Goal: Task Accomplishment & Management: Complete application form

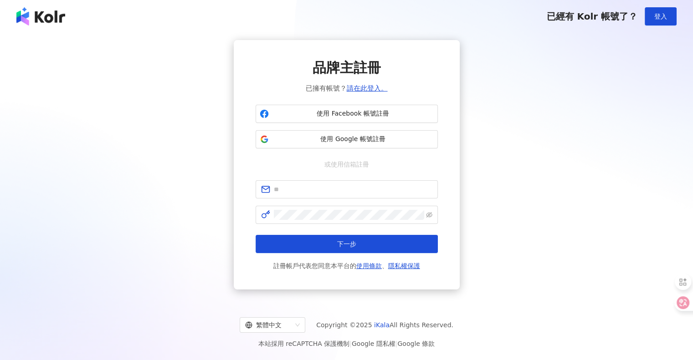
click at [376, 140] on span "使用 Google 帳號註冊" at bounding box center [353, 139] width 161 height 9
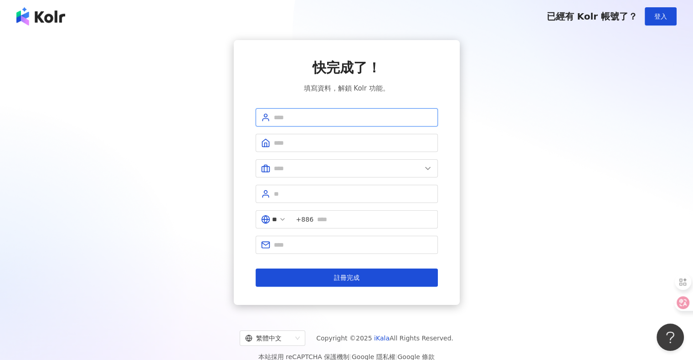
click at [324, 115] on input "text" at bounding box center [353, 118] width 159 height 10
type input "*"
type input "*****"
click at [302, 138] on span at bounding box center [347, 143] width 182 height 18
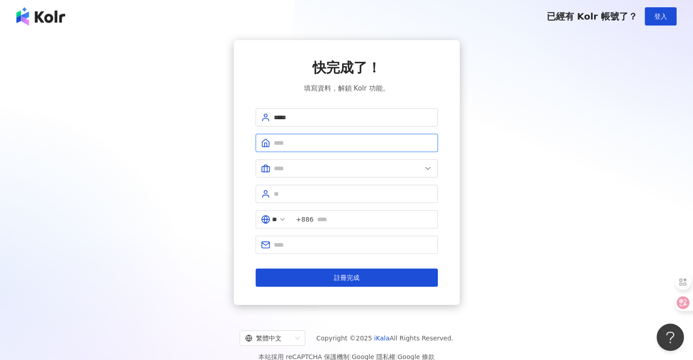
click at [301, 140] on input "text" at bounding box center [353, 143] width 159 height 10
type input "**********"
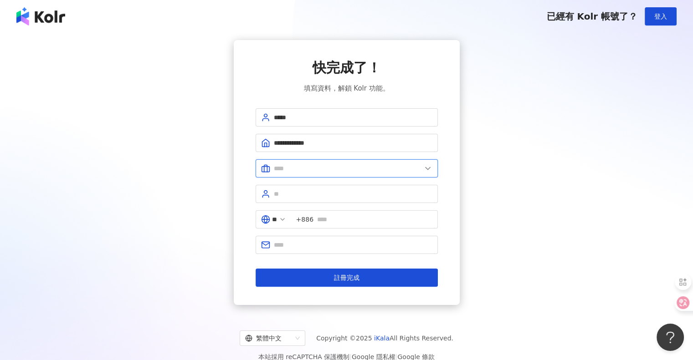
click at [303, 170] on input "text" at bounding box center [348, 169] width 148 height 10
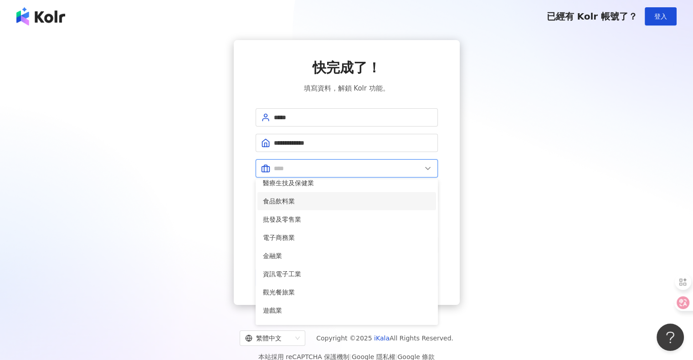
scroll to position [46, 0]
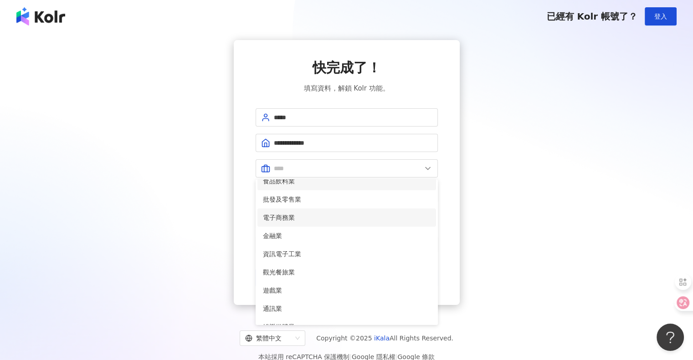
click at [307, 220] on span "電子商務業" at bounding box center [347, 218] width 168 height 10
type input "*****"
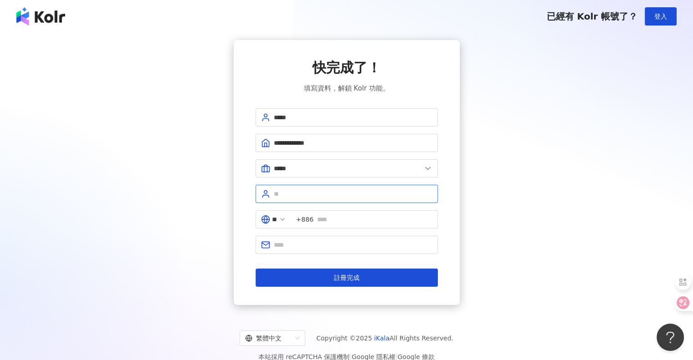
click at [299, 196] on input "text" at bounding box center [353, 194] width 159 height 10
type input "**"
click at [328, 216] on input "text" at bounding box center [374, 220] width 115 height 10
type input "*"
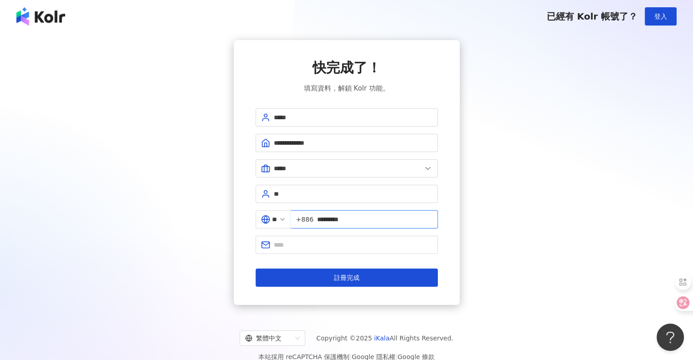
type input "*********"
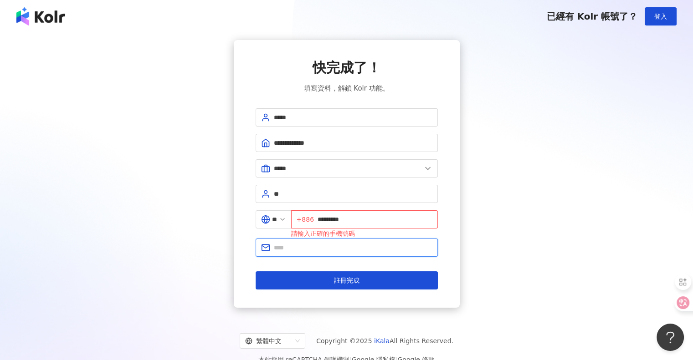
click at [344, 252] on span at bounding box center [347, 248] width 182 height 18
paste input "**********"
type input "**********"
click at [324, 219] on input "*********" at bounding box center [375, 220] width 115 height 10
click at [323, 220] on input "*********" at bounding box center [375, 220] width 115 height 10
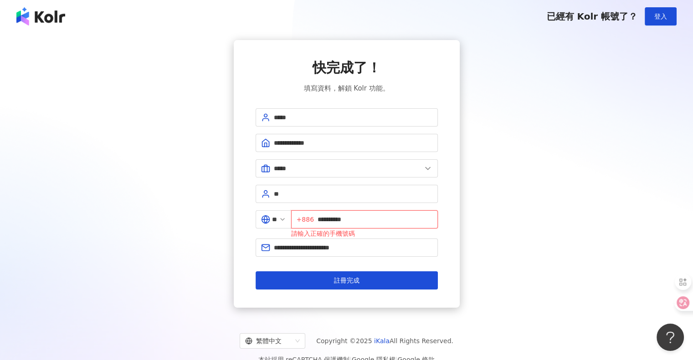
type input "**********"
click at [549, 234] on div "**********" at bounding box center [346, 174] width 671 height 268
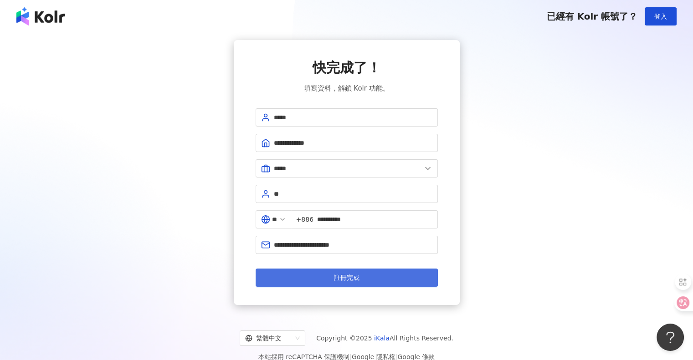
click at [328, 272] on button "註冊完成" at bounding box center [347, 278] width 182 height 18
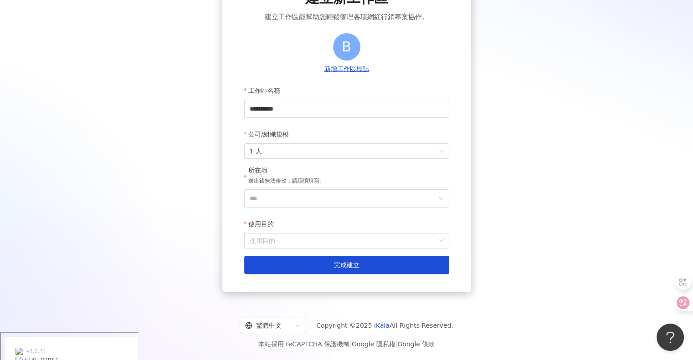
scroll to position [71, 0]
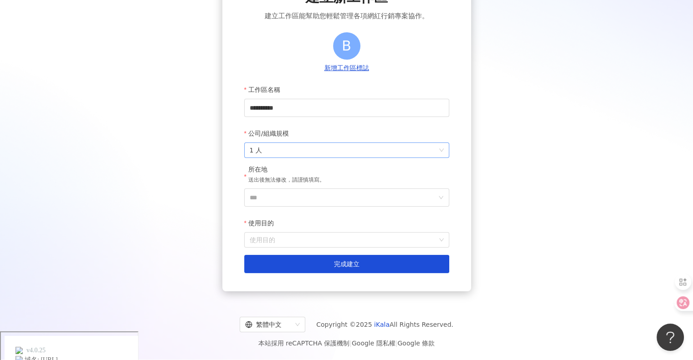
click at [328, 153] on span "1 人" at bounding box center [347, 150] width 194 height 15
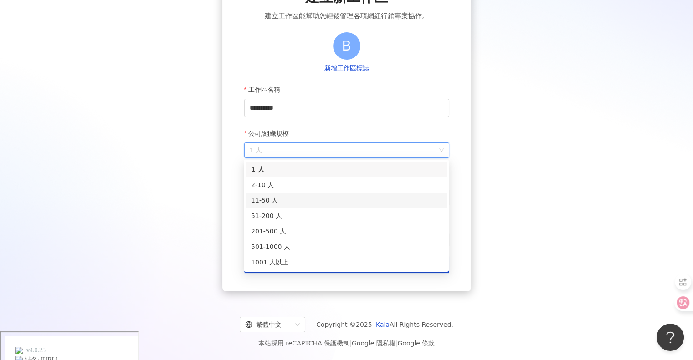
click at [299, 202] on div "11-50 人" at bounding box center [346, 201] width 191 height 10
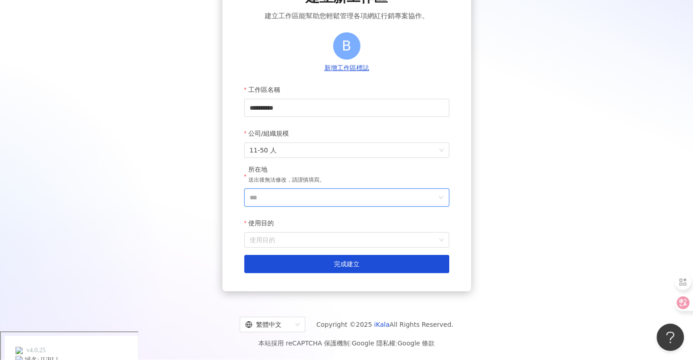
click at [280, 198] on input "***" at bounding box center [343, 197] width 187 height 17
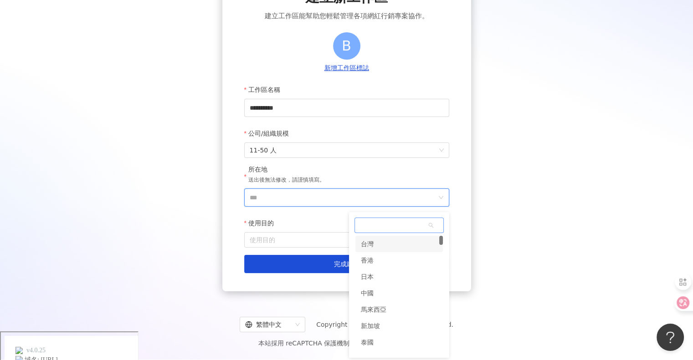
click at [376, 246] on div "台灣" at bounding box center [399, 244] width 88 height 16
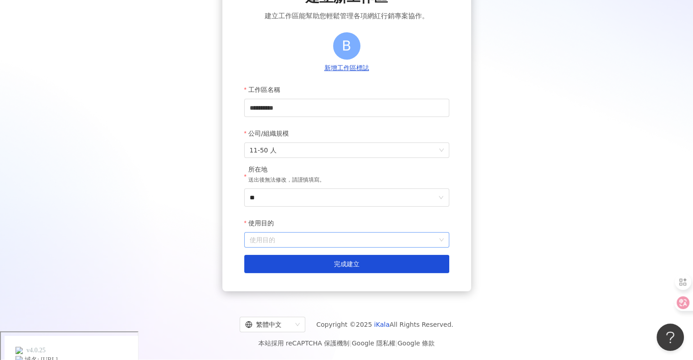
click at [330, 242] on input "使用目的" at bounding box center [347, 240] width 194 height 15
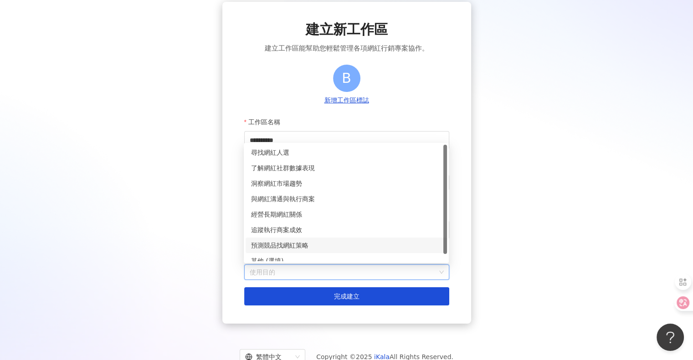
scroll to position [25, 0]
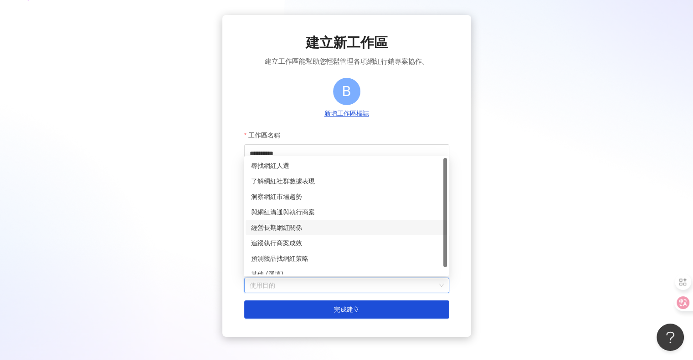
click at [306, 228] on div "經營長期網紅關係" at bounding box center [346, 228] width 191 height 10
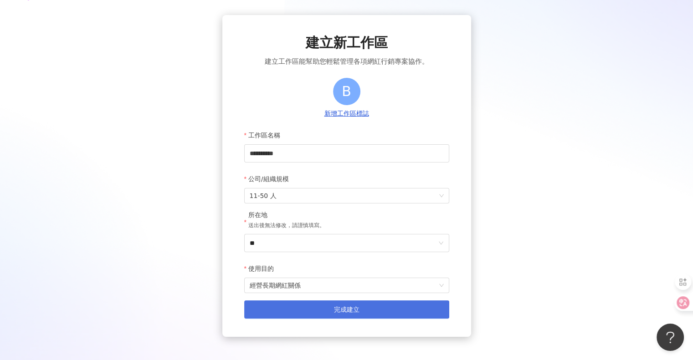
click at [339, 308] on span "完成建立" at bounding box center [347, 309] width 26 height 7
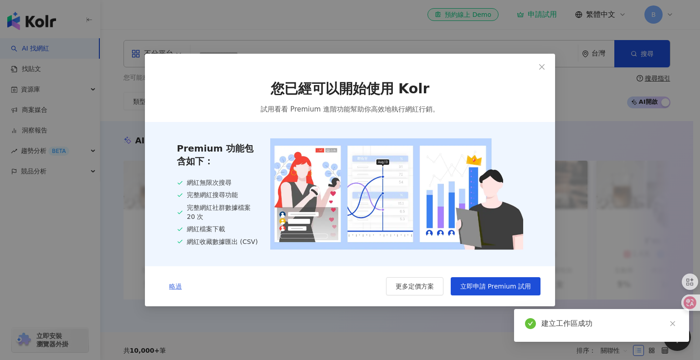
click at [180, 286] on span "略過" at bounding box center [175, 286] width 13 height 7
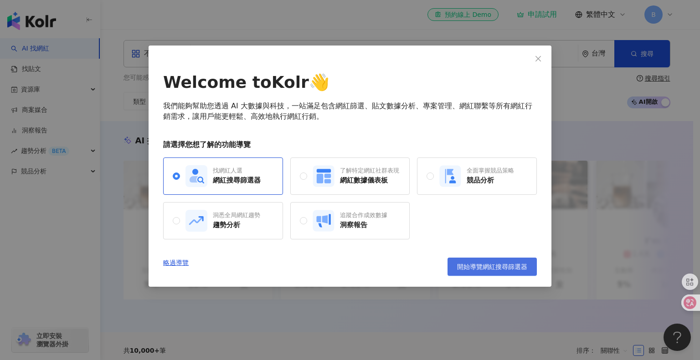
click at [464, 268] on span "開始導覽網紅搜尋篩選器" at bounding box center [492, 266] width 70 height 7
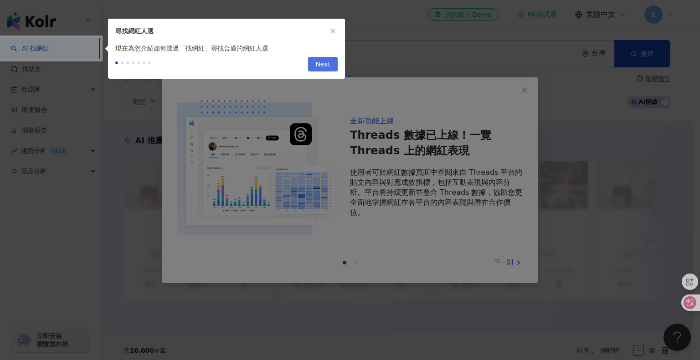
click at [334, 66] on button "Next" at bounding box center [323, 64] width 30 height 15
type input "*********"
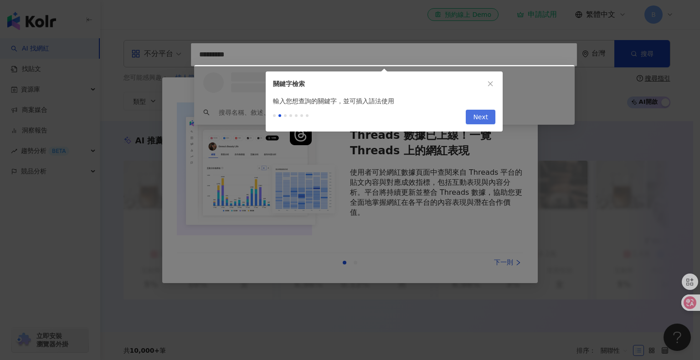
click at [482, 114] on span "Next" at bounding box center [480, 117] width 15 height 15
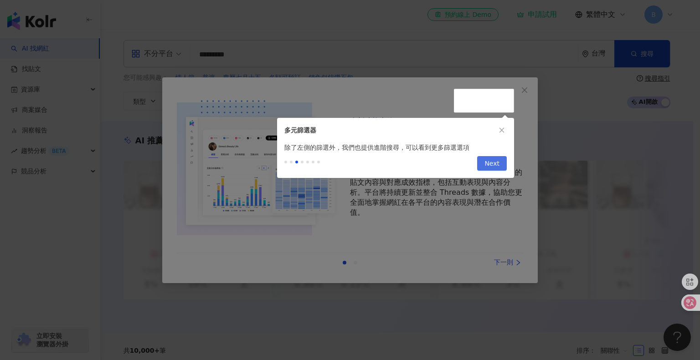
click at [486, 158] on span "Next" at bounding box center [491, 164] width 15 height 15
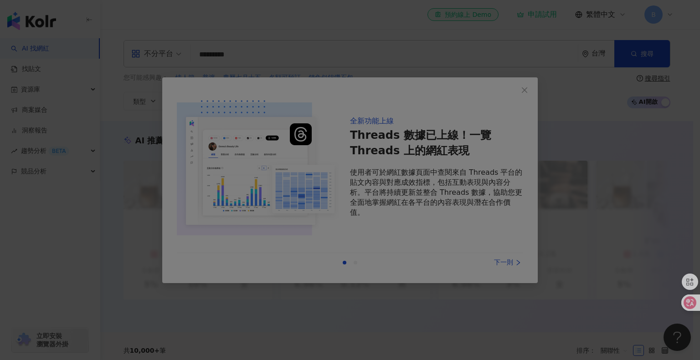
click at [500, 127] on div at bounding box center [350, 180] width 700 height 360
click at [509, 92] on div at bounding box center [350, 180] width 700 height 360
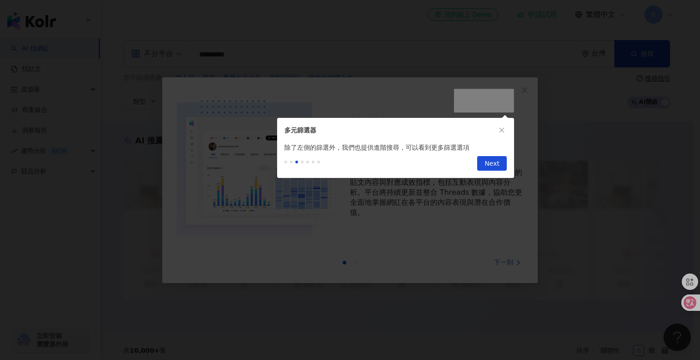
click at [315, 144] on body "AI 找網紅 找貼文 資源庫 商案媒合 洞察報告 趨勢分析 BETA 競品分析 立即安裝 瀏覽器外掛 el-icon-cs 預約線上 Demo 申請試用 繁體…" at bounding box center [346, 180] width 693 height 360
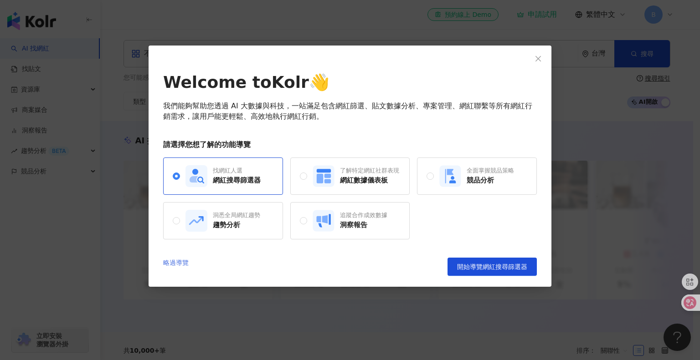
click at [170, 263] on link "略過導覽" at bounding box center [176, 267] width 26 height 18
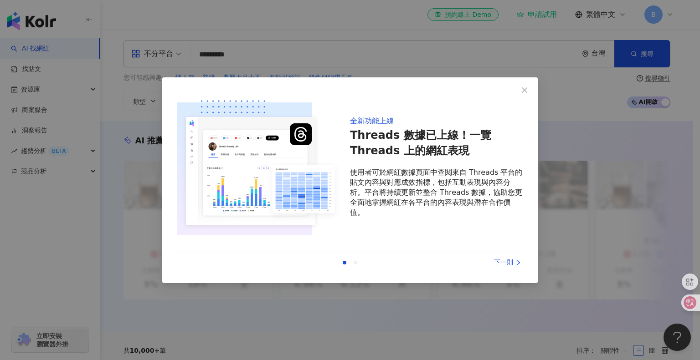
click at [497, 261] on div "下一則" at bounding box center [489, 263] width 68 height 10
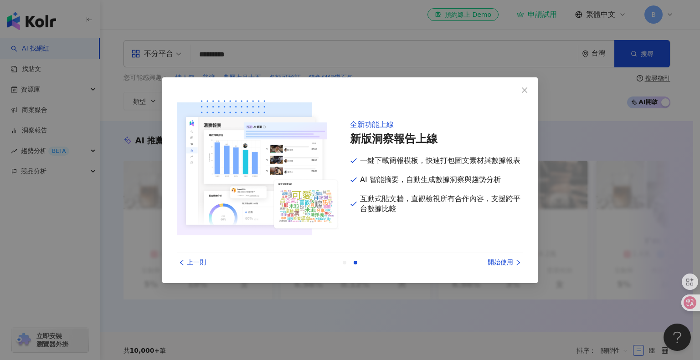
click at [497, 261] on div "開始使用" at bounding box center [489, 263] width 68 height 10
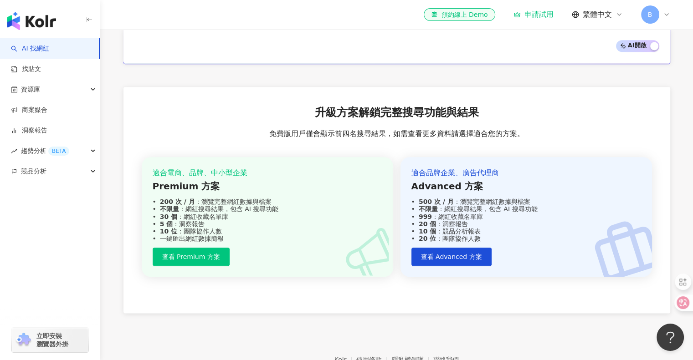
scroll to position [1034, 0]
click at [33, 68] on link "找貼文" at bounding box center [26, 69] width 30 height 9
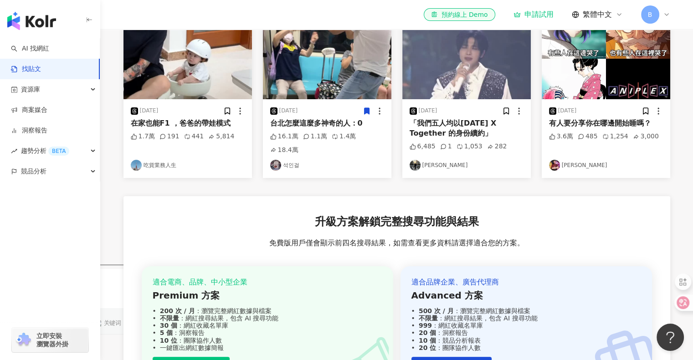
scroll to position [139, 0]
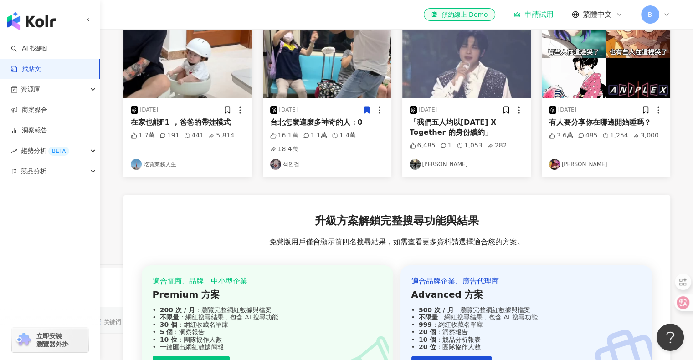
drag, startPoint x: 357, startPoint y: 233, endPoint x: 81, endPoint y: 230, distance: 276.2
click at [81, 230] on div "button" at bounding box center [50, 212] width 100 height 60
click at [48, 173] on div "競品分析" at bounding box center [50, 171] width 100 height 21
click at [50, 191] on link "品牌帳號分析" at bounding box center [41, 192] width 38 height 9
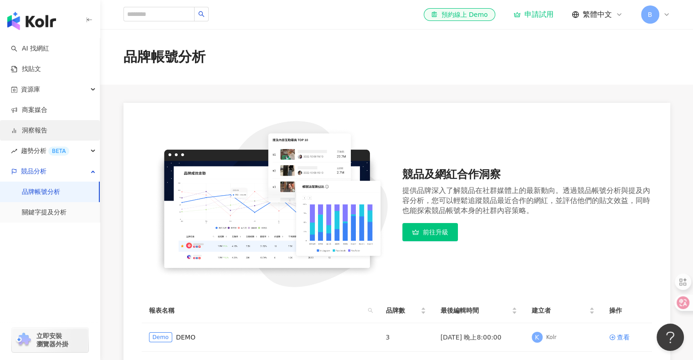
click at [40, 135] on link "洞察報告" at bounding box center [29, 130] width 36 height 9
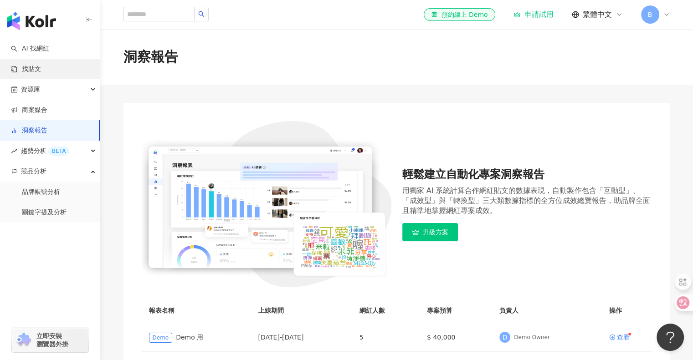
click at [33, 67] on link "找貼文" at bounding box center [26, 69] width 30 height 9
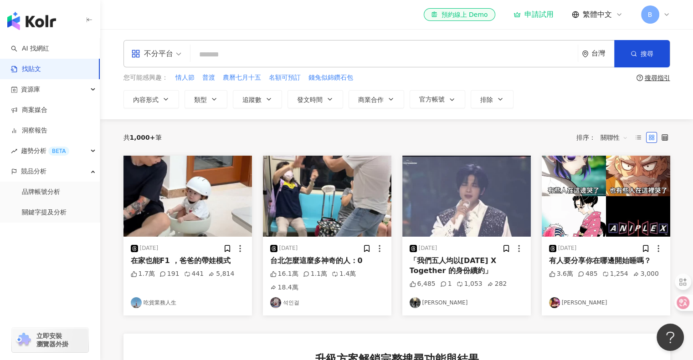
click at [149, 19] on div "el-icon-cs 預約線上 Demo 申請試用 繁體中文 B" at bounding box center [397, 14] width 547 height 29
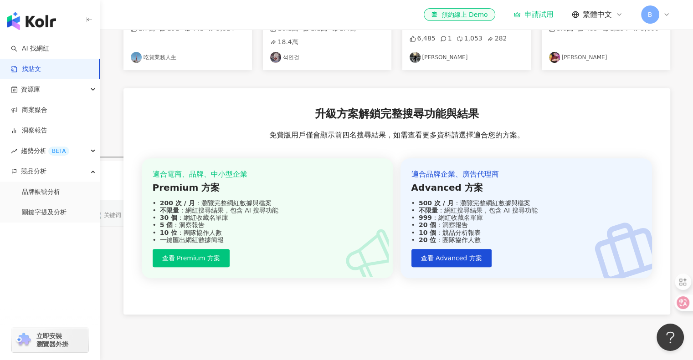
scroll to position [320, 0]
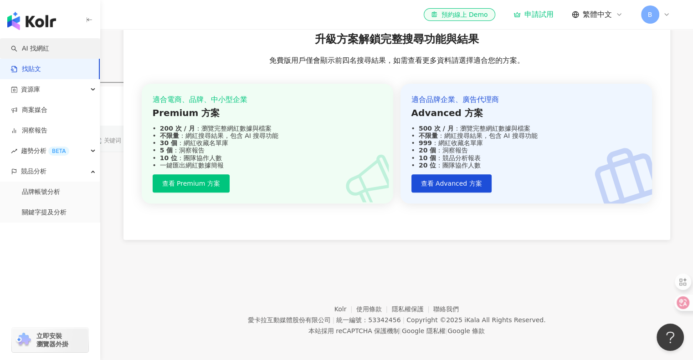
click at [39, 52] on link "AI 找網紅" at bounding box center [30, 48] width 38 height 9
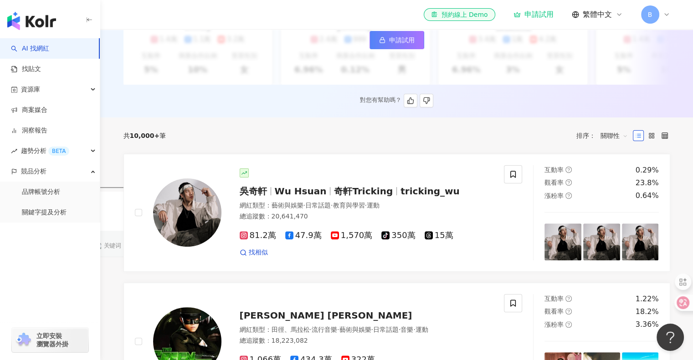
scroll to position [215, 0]
click at [41, 67] on link "找貼文" at bounding box center [26, 69] width 30 height 9
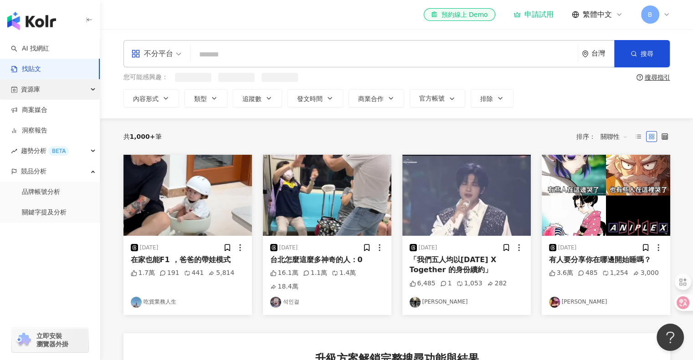
click at [35, 91] on span "資源庫" at bounding box center [30, 89] width 19 height 21
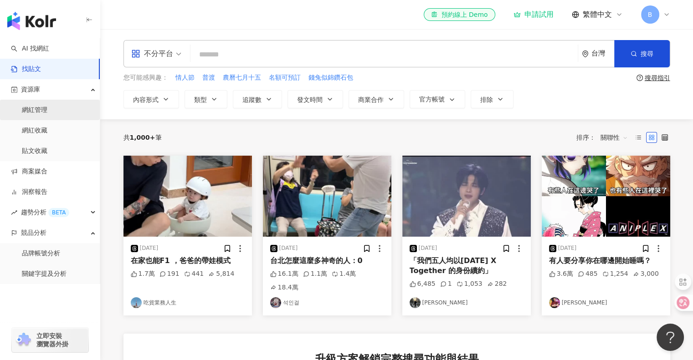
click at [37, 111] on link "網紅管理" at bounding box center [35, 110] width 26 height 9
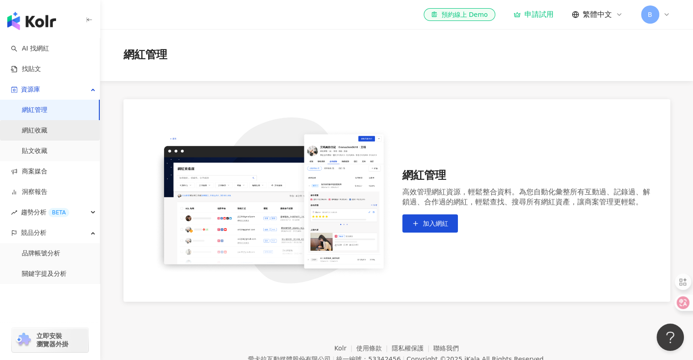
click at [40, 128] on link "網紅收藏" at bounding box center [35, 130] width 26 height 9
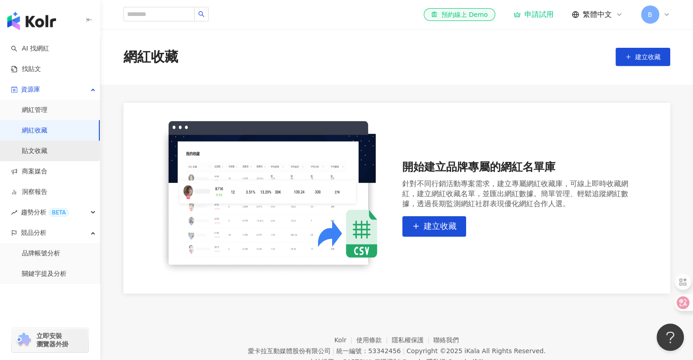
click at [43, 149] on link "貼文收藏" at bounding box center [35, 151] width 26 height 9
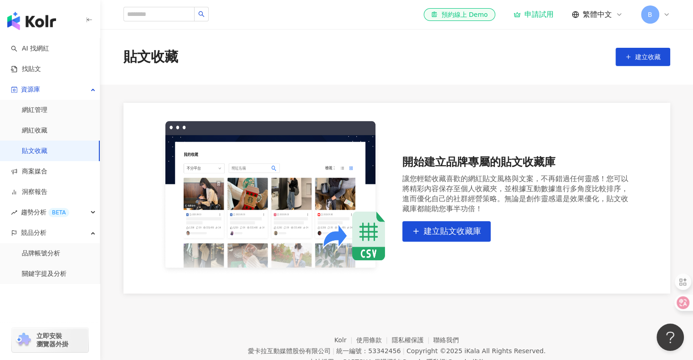
scroll to position [42, 0]
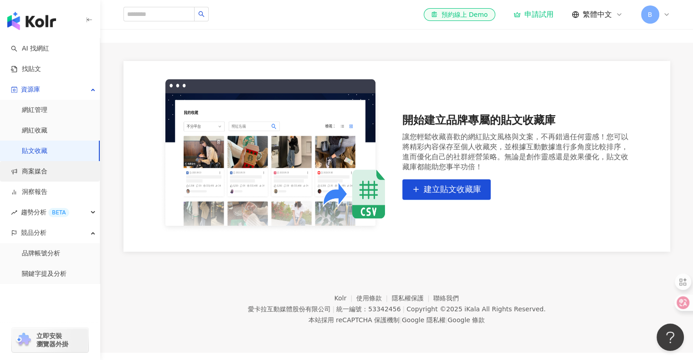
click at [47, 175] on link "商案媒合" at bounding box center [29, 171] width 36 height 9
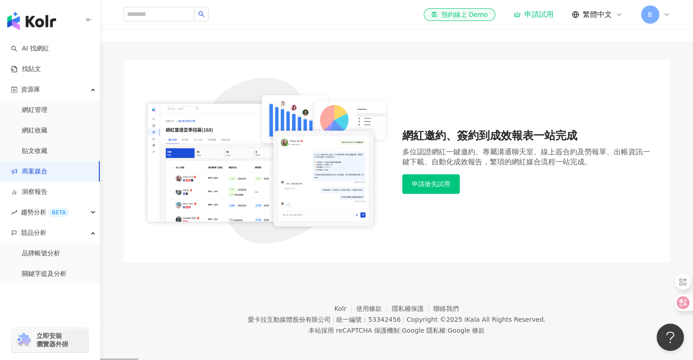
scroll to position [46, 0]
